Goal: Task Accomplishment & Management: Complete application form

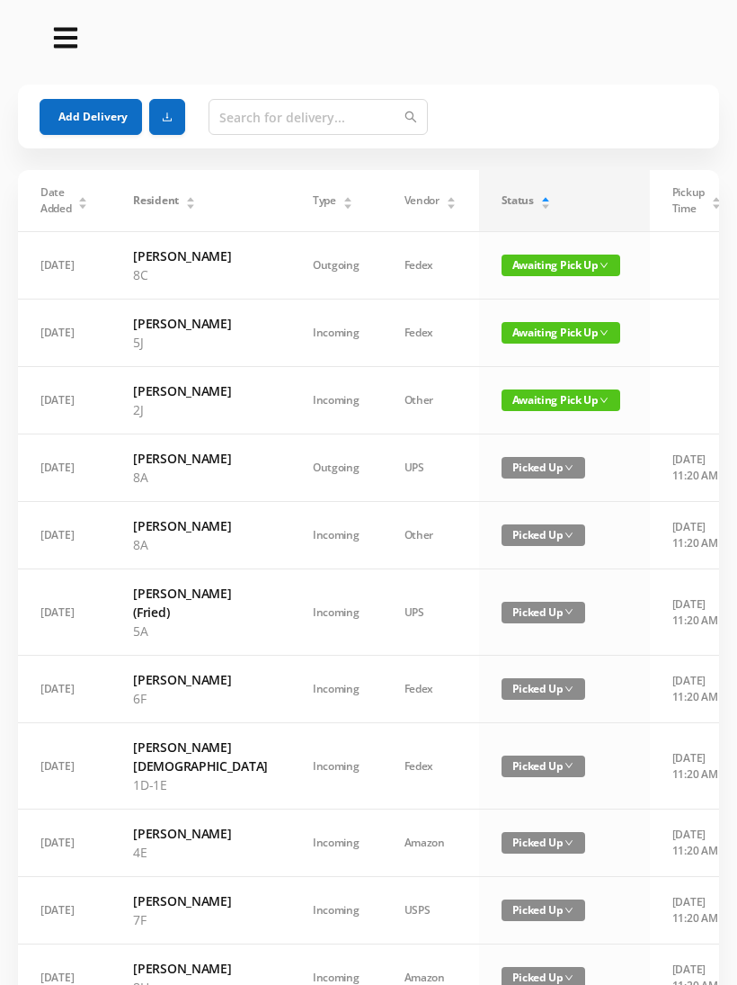
click at [75, 103] on button "Add Delivery" at bounding box center [91, 117] width 103 height 36
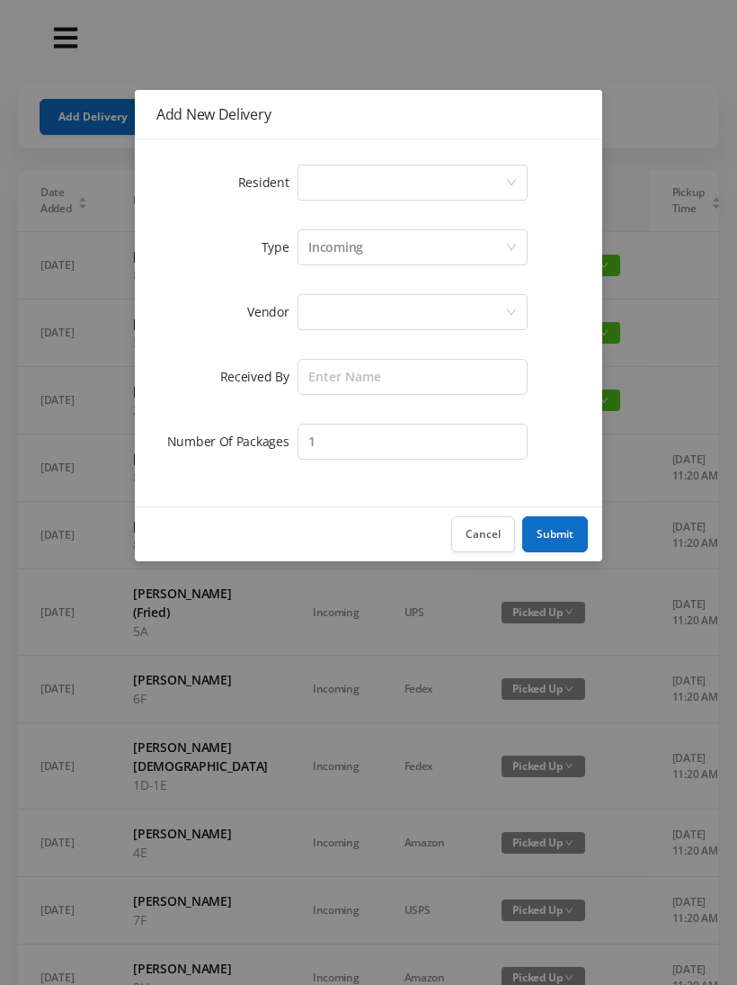
click at [463, 548] on button "Cancel" at bounding box center [483, 534] width 64 height 36
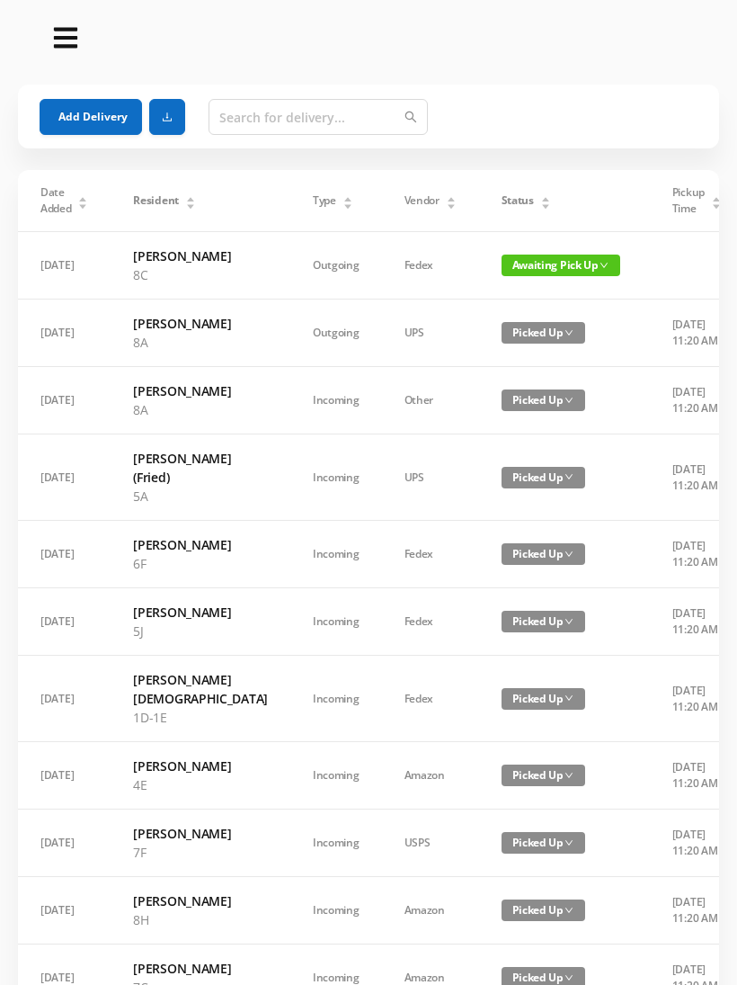
click at [88, 118] on button "Add Delivery" at bounding box center [91, 117] width 103 height 36
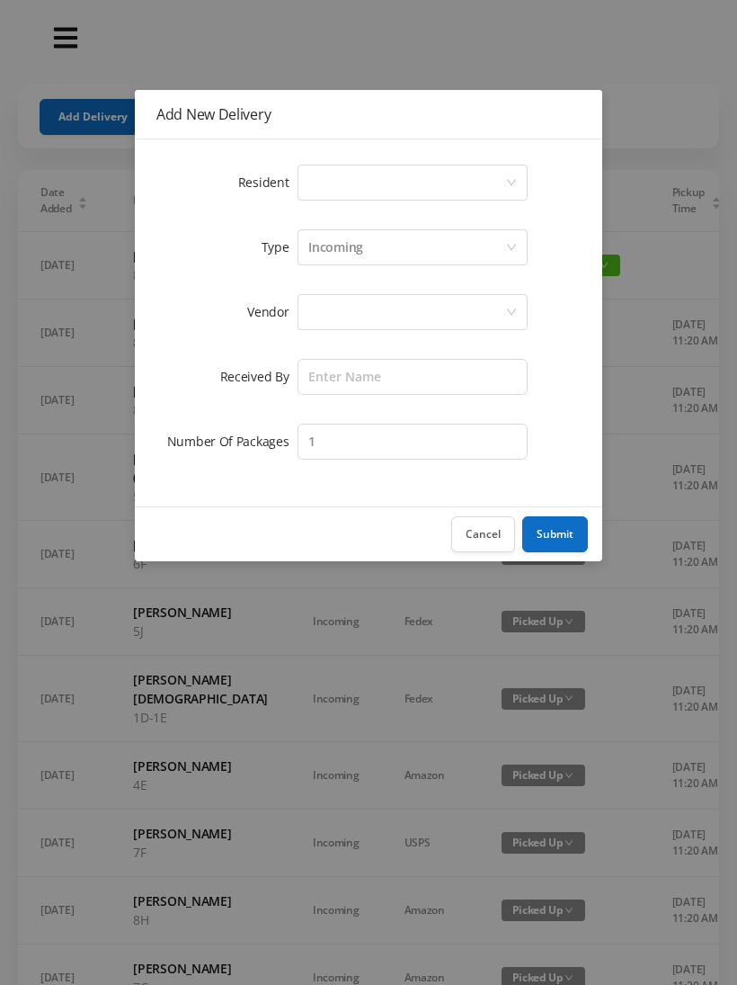
click at [474, 534] on button "Cancel" at bounding box center [483, 534] width 64 height 36
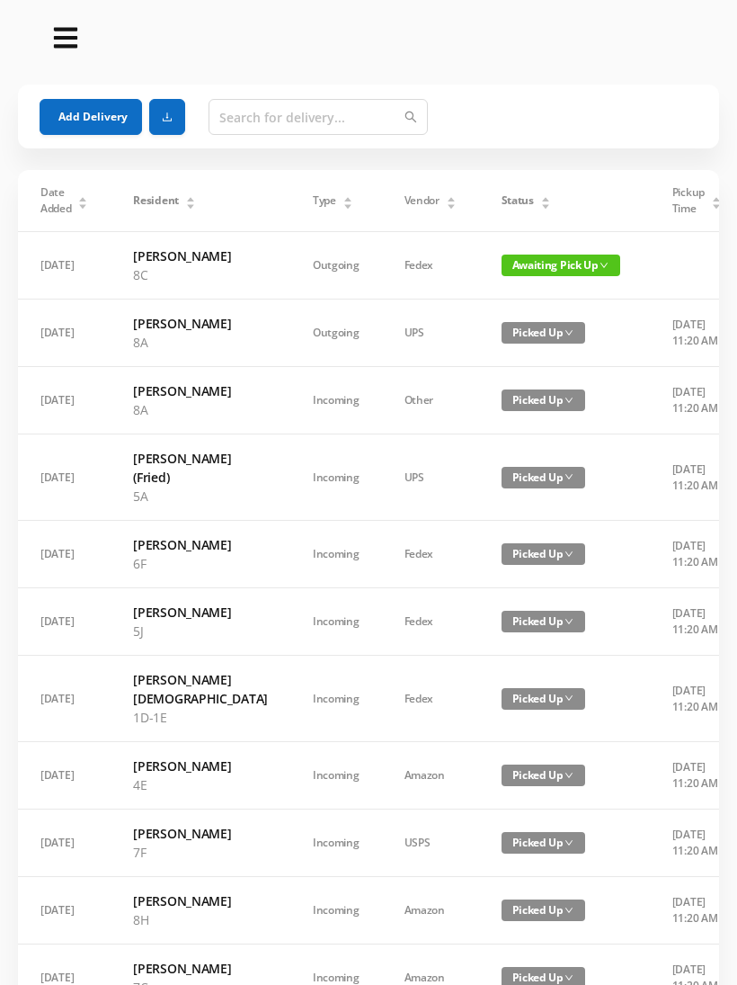
click at [81, 113] on button "Add Delivery" at bounding box center [91, 117] width 103 height 36
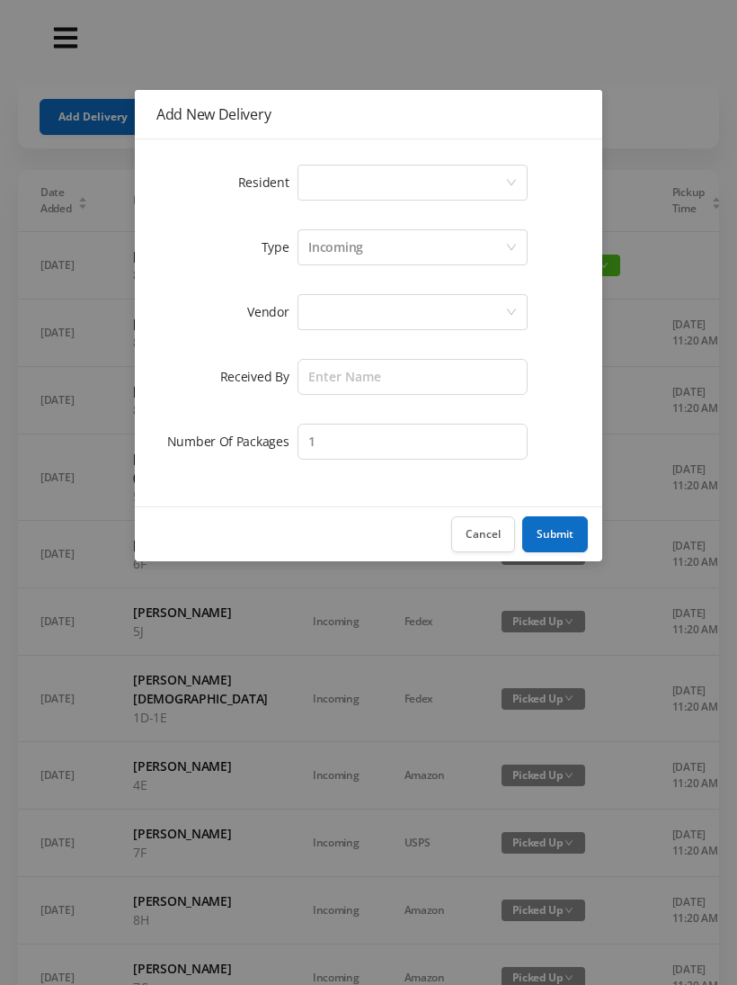
click at [357, 216] on form "Resident Select a person Type Incoming Vendor Received By Number Of Packages 1" at bounding box center [368, 312] width 424 height 302
click at [327, 194] on div "Select a person" at bounding box center [406, 182] width 197 height 34
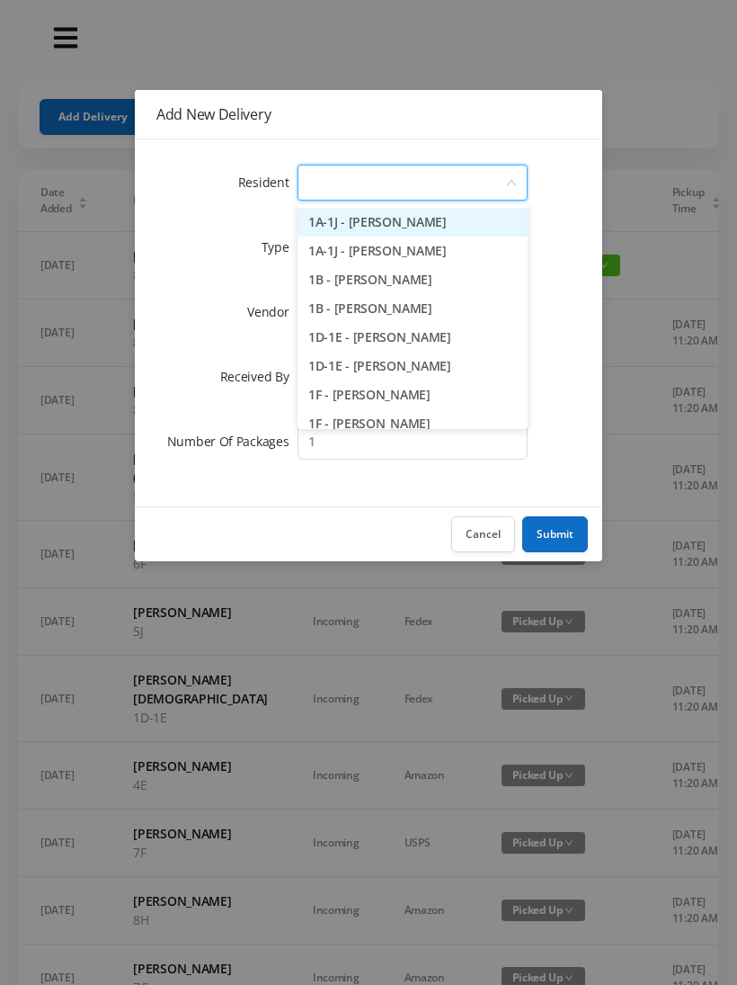
type input "5"
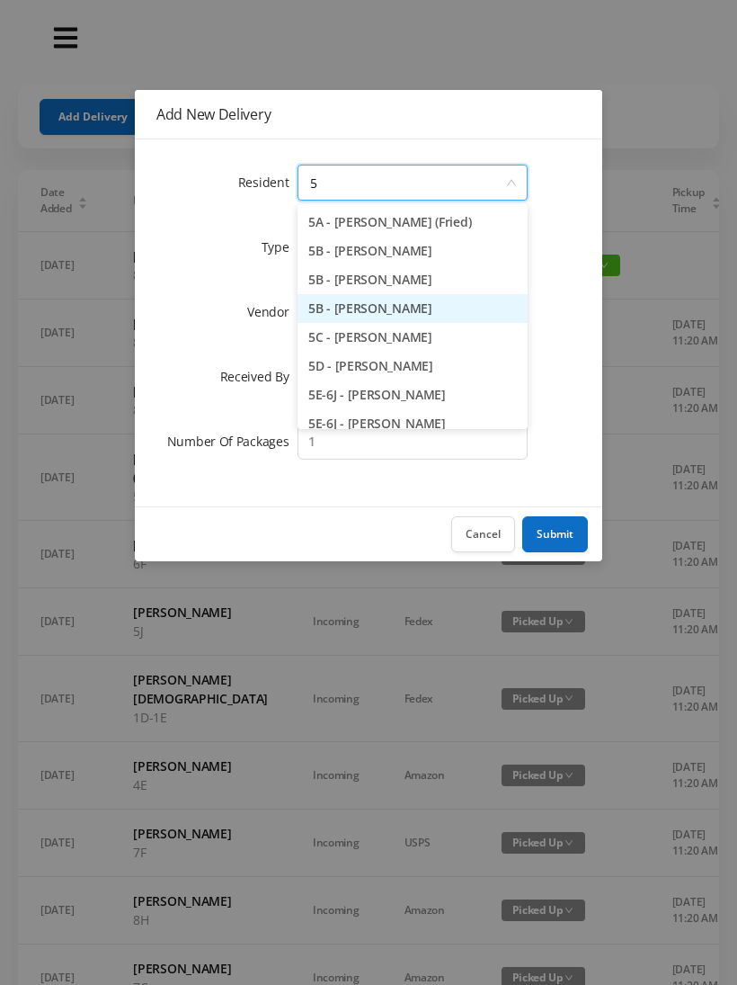
click at [334, 308] on li "5B - [PERSON_NAME]" at bounding box center [413, 308] width 230 height 29
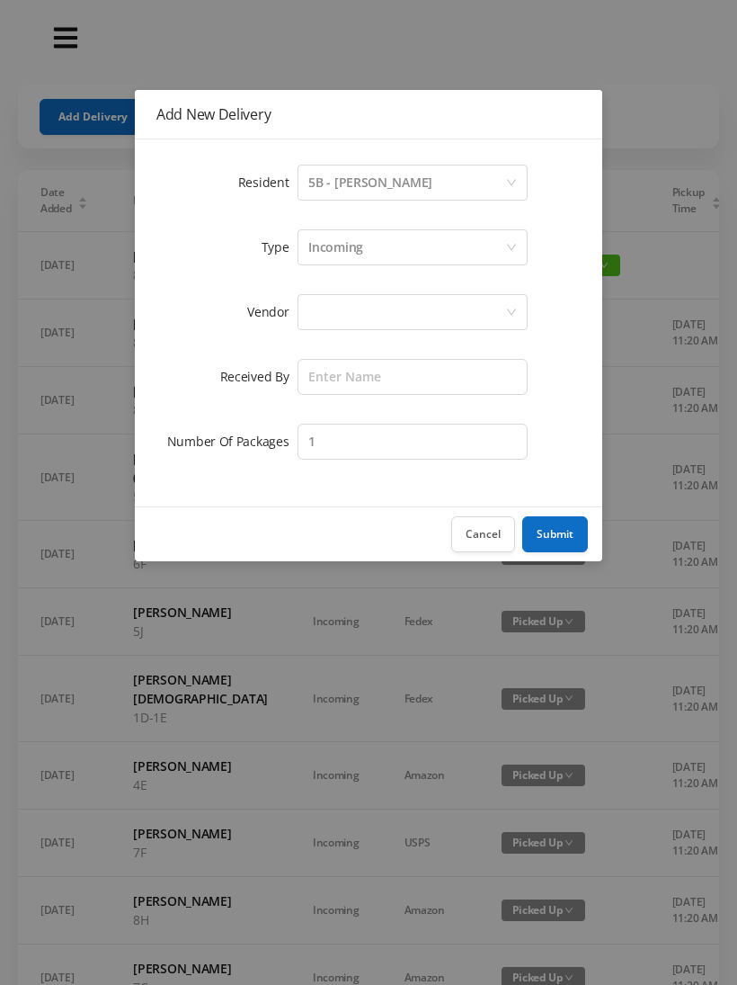
click at [314, 308] on div at bounding box center [406, 312] width 197 height 34
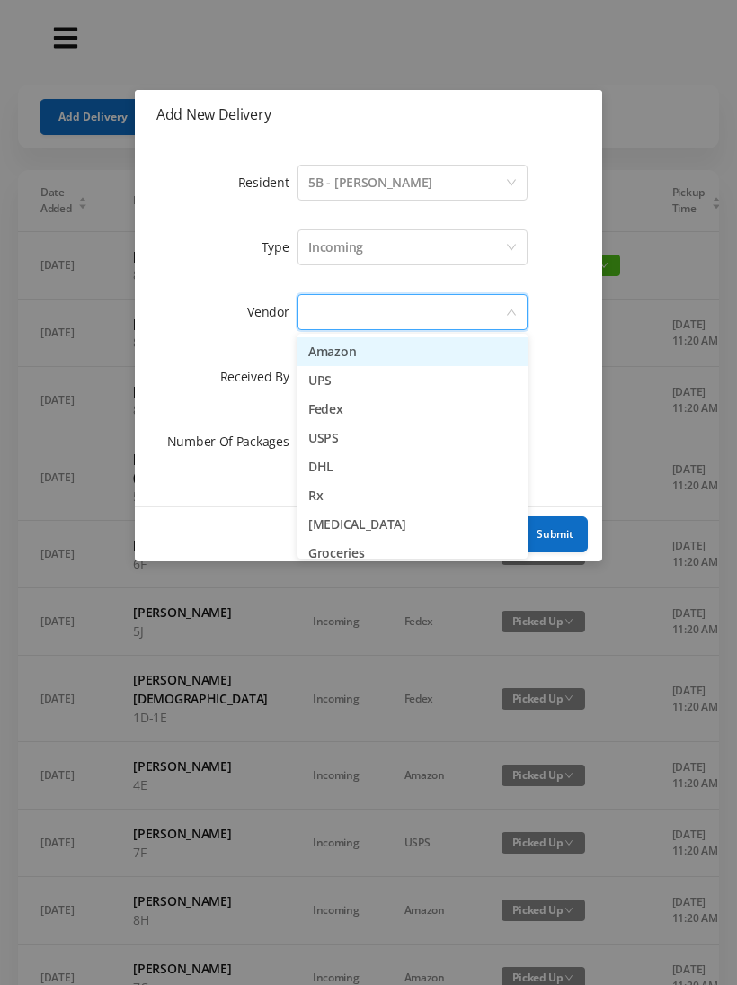
click at [325, 349] on li "Amazon" at bounding box center [413, 351] width 230 height 29
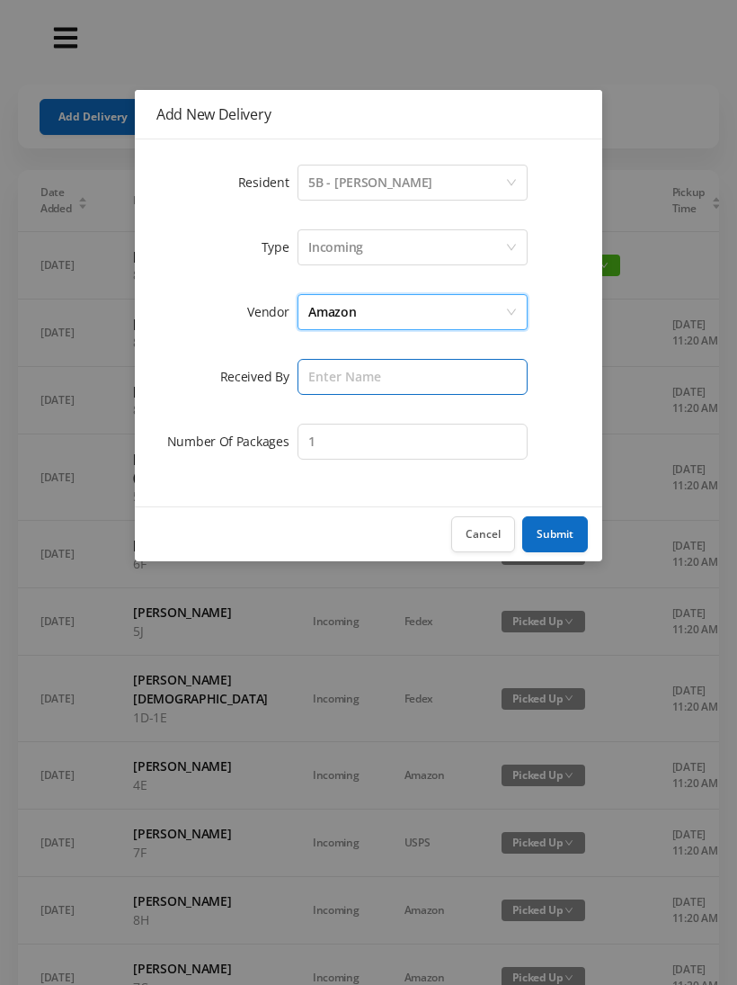
click at [313, 371] on input "text" at bounding box center [413, 377] width 230 height 36
type input "[PERSON_NAME]"
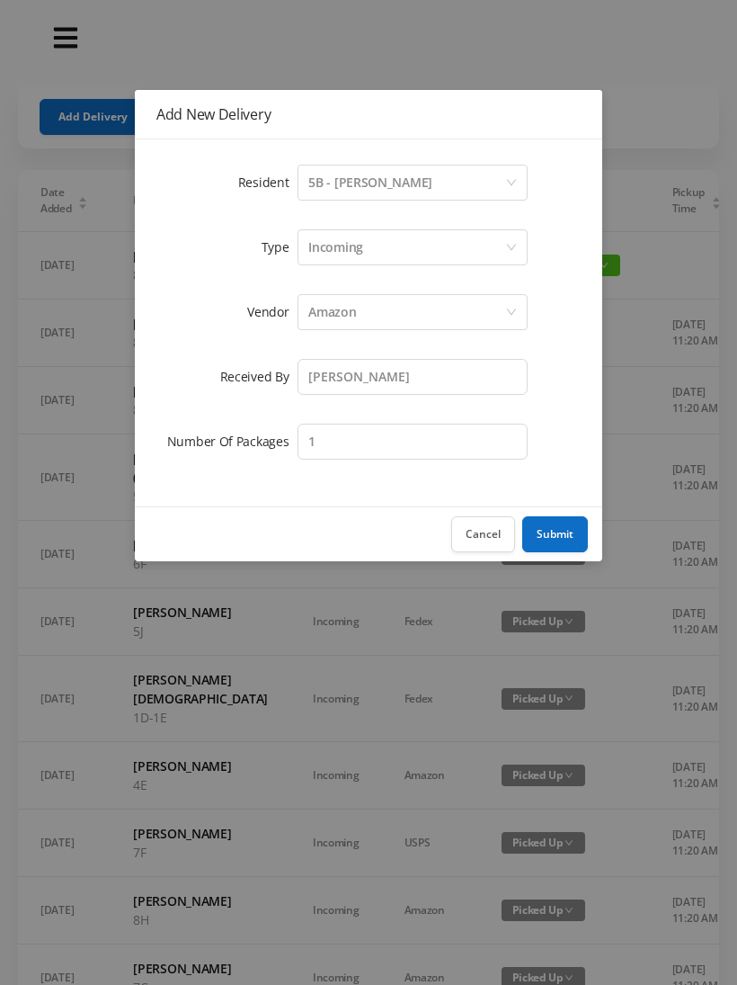
click at [549, 534] on button "Submit" at bounding box center [555, 534] width 66 height 36
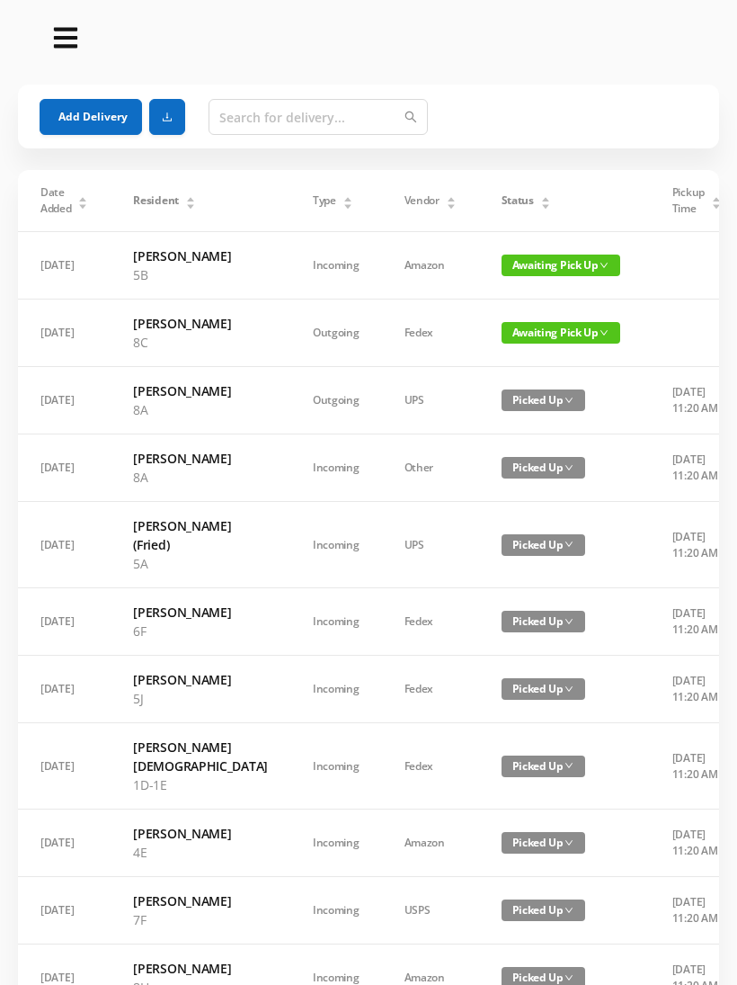
click at [95, 118] on button "Add Delivery" at bounding box center [91, 117] width 103 height 36
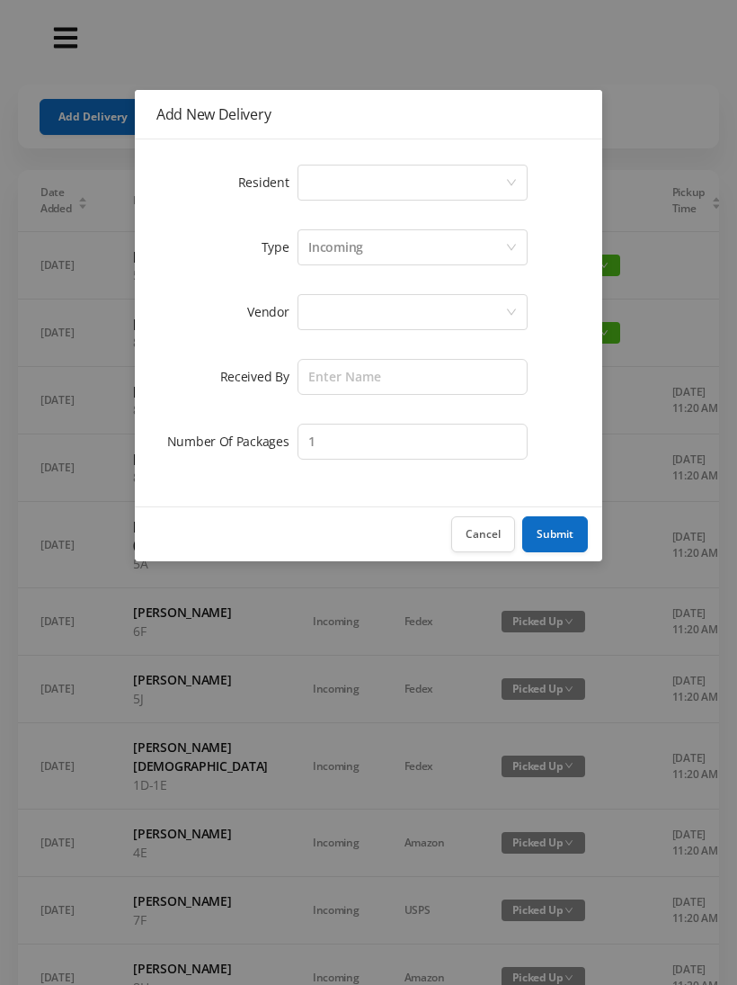
click at [339, 189] on div "Select a person" at bounding box center [406, 182] width 197 height 34
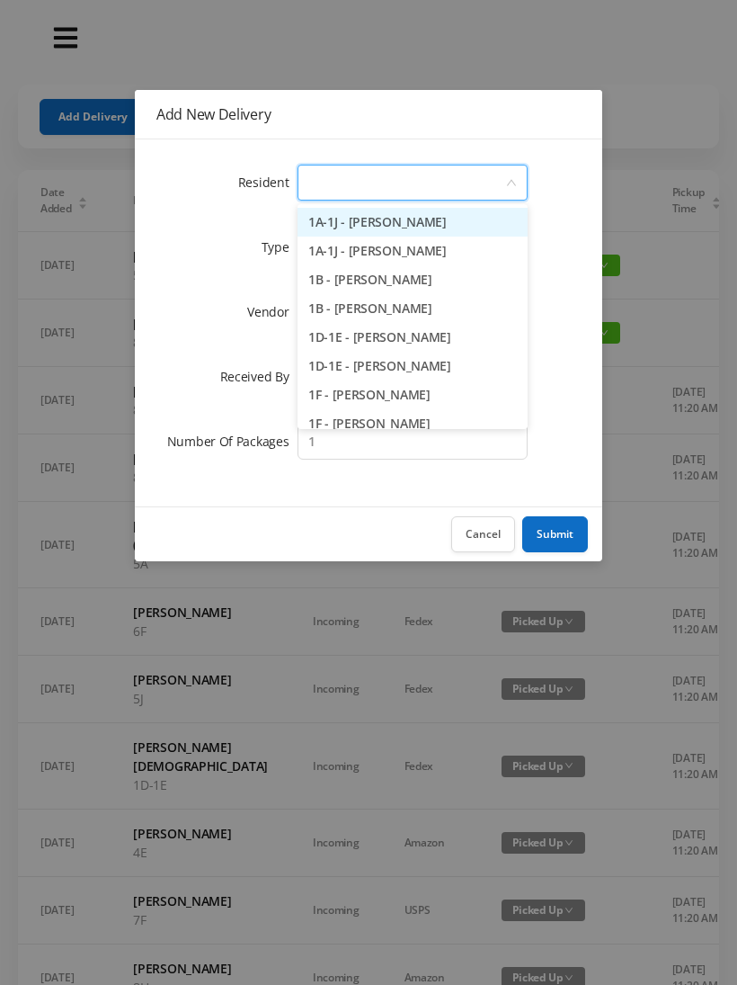
type input "5"
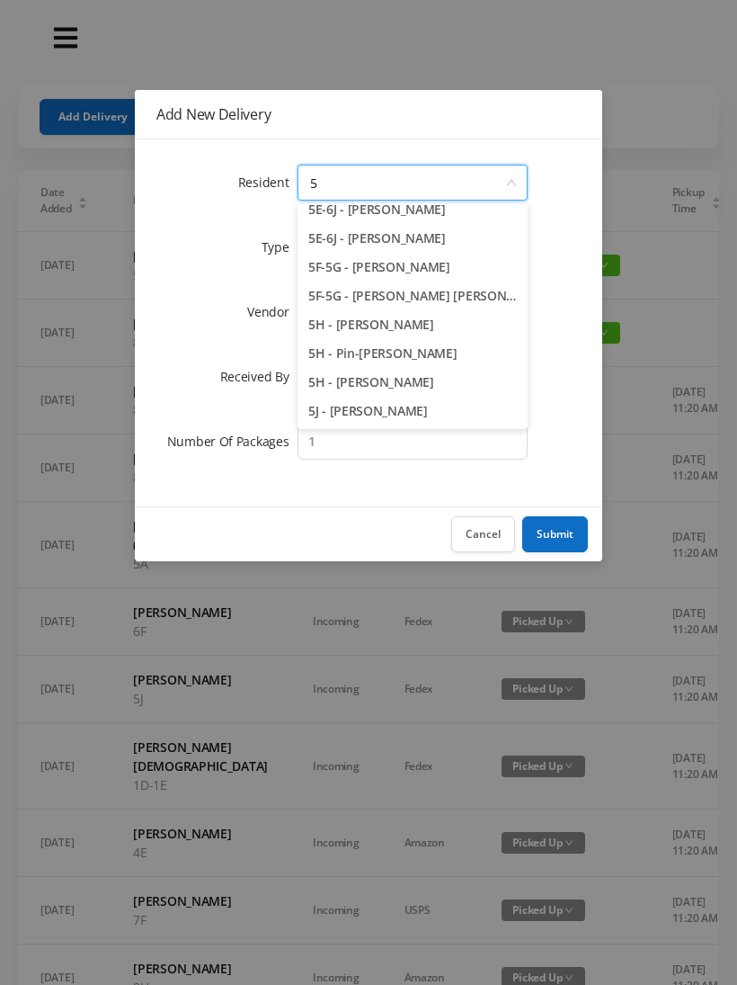
scroll to position [185, 0]
click at [379, 415] on li "5J - [PERSON_NAME]" at bounding box center [413, 411] width 230 height 29
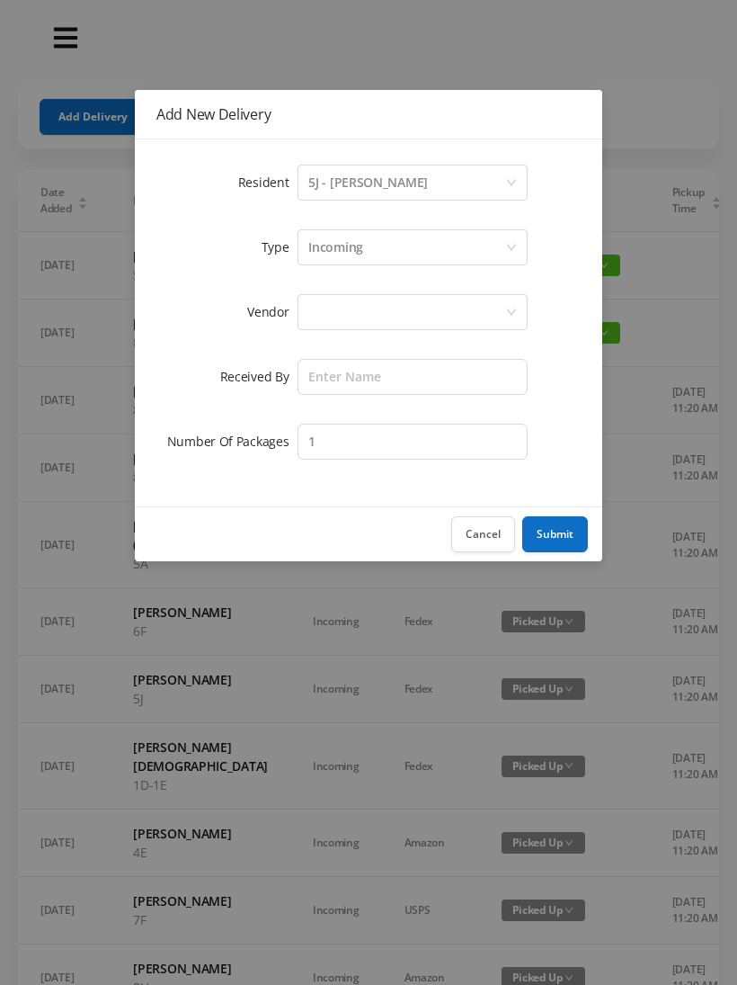
click at [324, 316] on div at bounding box center [406, 312] width 197 height 34
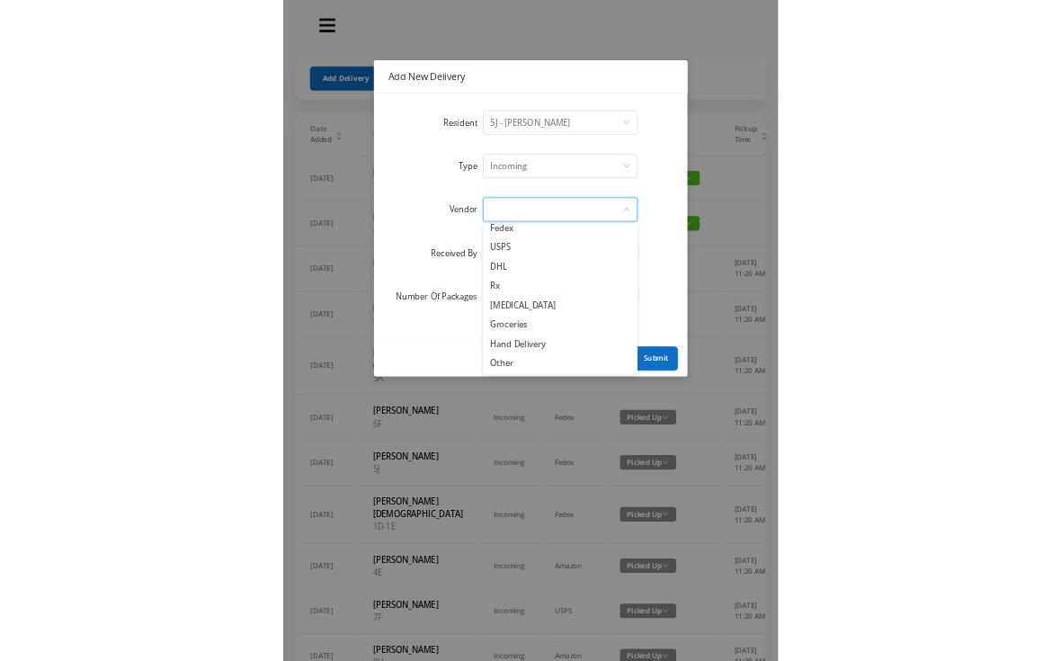
scroll to position [70, 0]
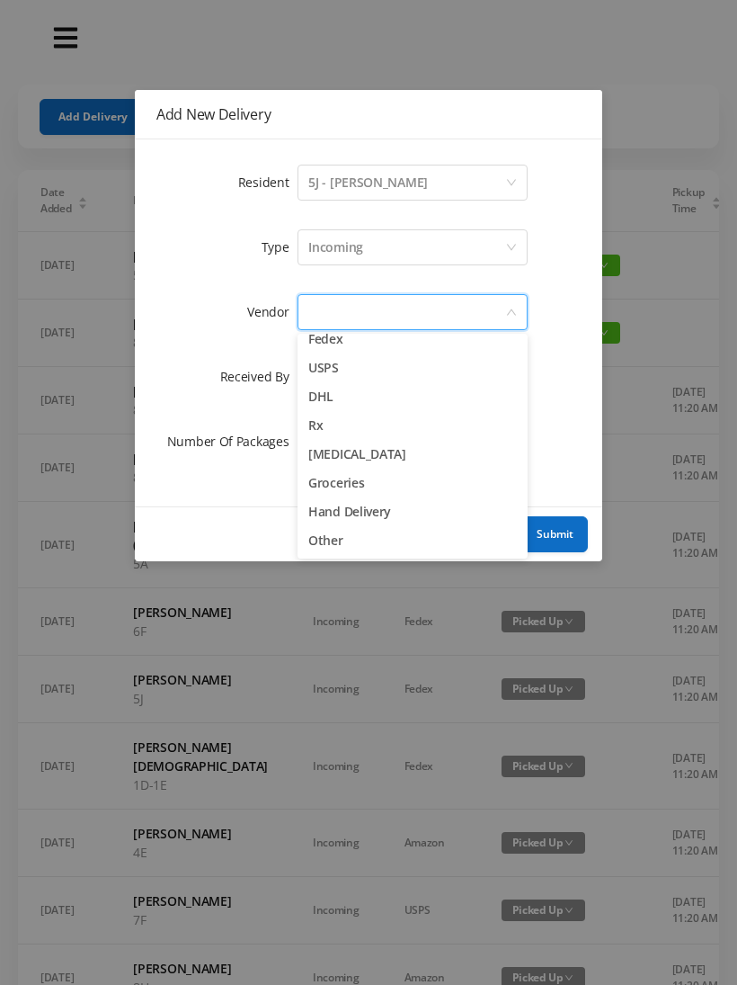
click at [339, 545] on li "Other" at bounding box center [413, 540] width 230 height 29
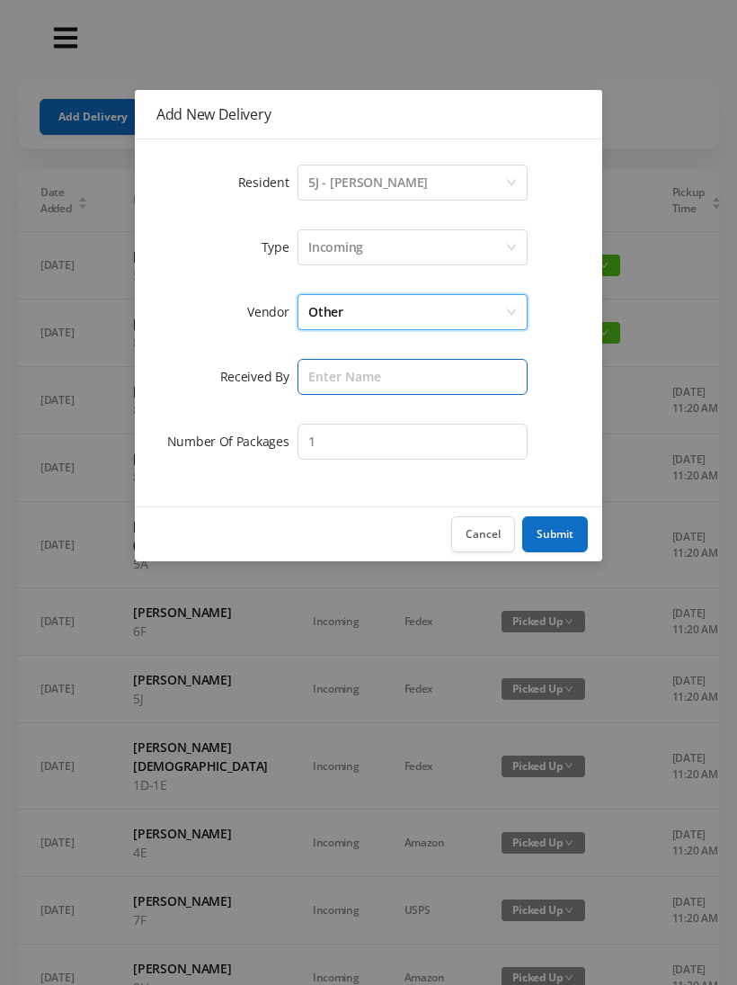
click at [340, 370] on input "text" at bounding box center [413, 377] width 230 height 36
type input "[PERSON_NAME]"
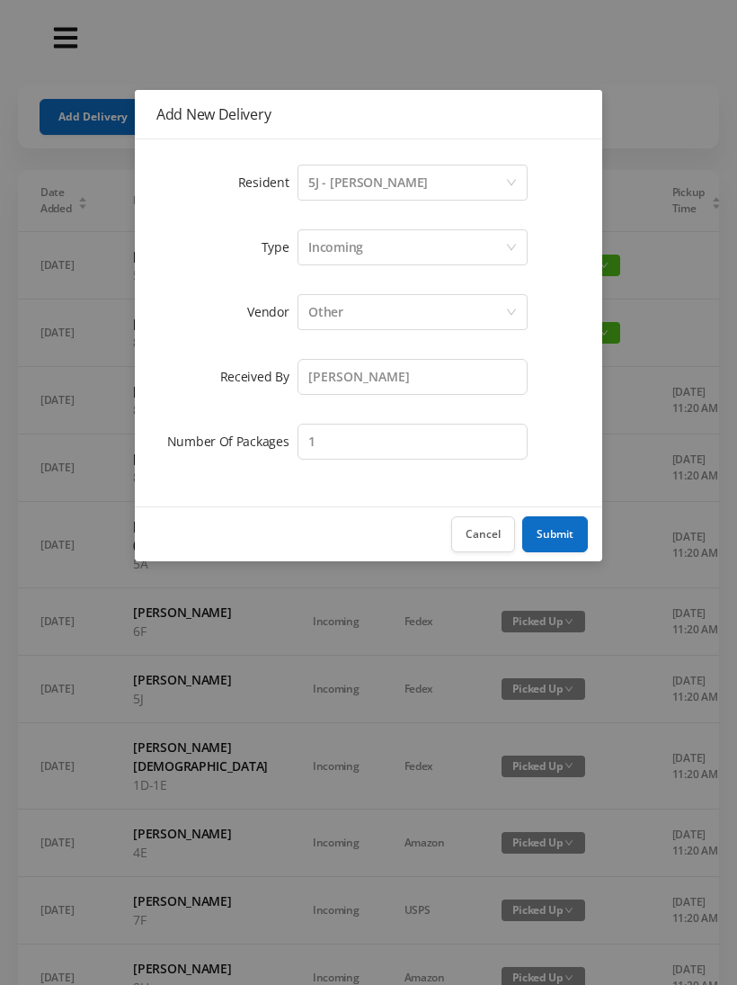
click at [573, 526] on button "Submit" at bounding box center [555, 534] width 66 height 36
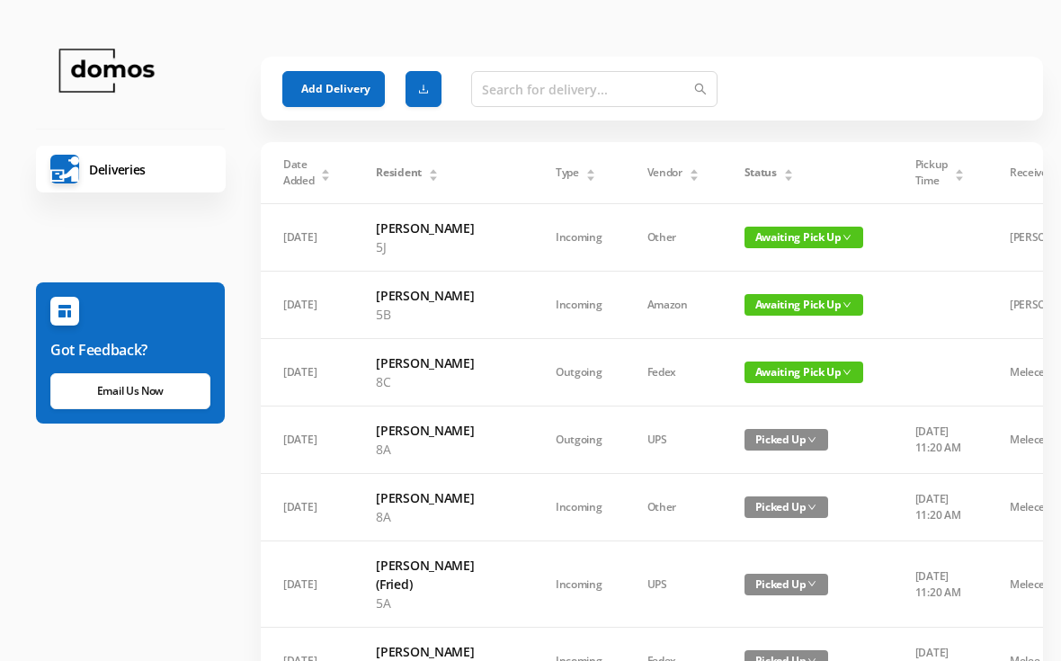
click at [0, 498] on html "Deliveries Got Feedback? Email Us Now Add Delivery Date Added Resident Type Ven…" at bounding box center [530, 330] width 1061 height 661
